Goal: Navigation & Orientation: Find specific page/section

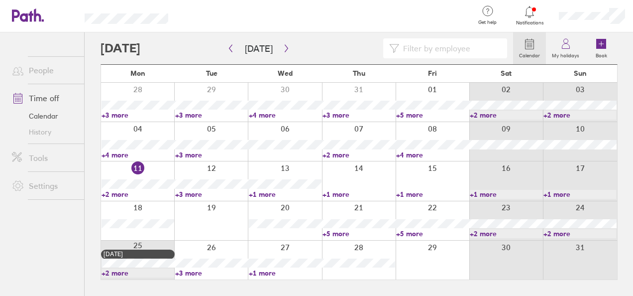
click at [124, 192] on link "+2 more" at bounding box center [138, 194] width 73 height 9
click at [201, 196] on link "+3 more" at bounding box center [211, 194] width 73 height 9
click at [196, 195] on link "+3 more" at bounding box center [211, 194] width 73 height 9
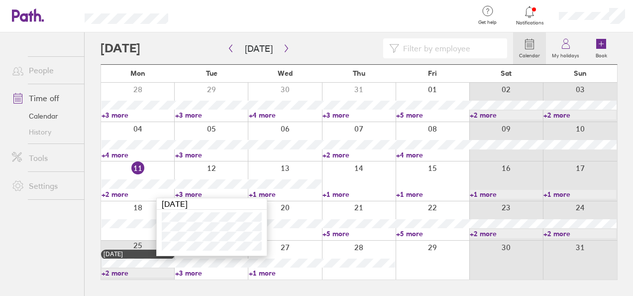
click at [268, 194] on link "+1 more" at bounding box center [285, 194] width 73 height 9
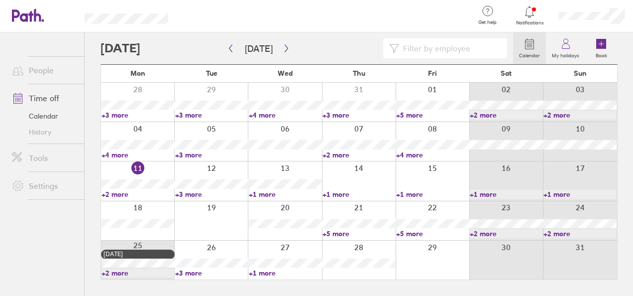
click at [256, 194] on link "+1 more" at bounding box center [285, 194] width 73 height 9
click at [336, 193] on link "+1 more" at bounding box center [359, 194] width 73 height 9
click at [336, 192] on link "+1 more" at bounding box center [359, 194] width 73 height 9
